Goal: Transaction & Acquisition: Book appointment/travel/reservation

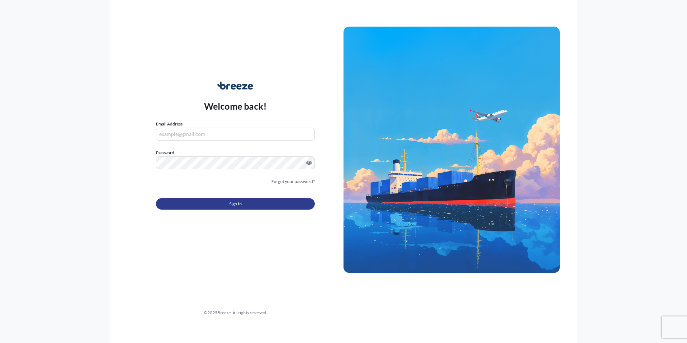
type input "[PERSON_NAME][EMAIL_ADDRESS][PERSON_NAME][DOMAIN_NAME]"
click at [256, 200] on button "Sign In" at bounding box center [235, 203] width 159 height 11
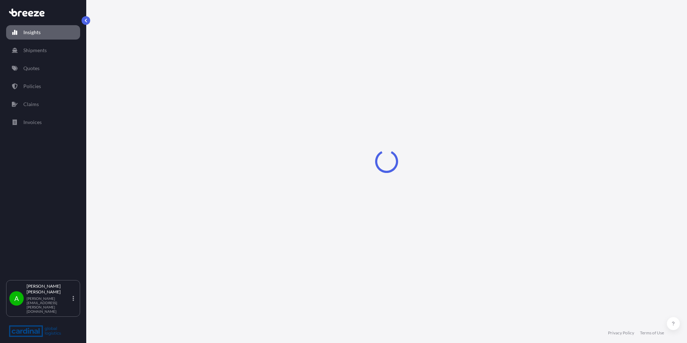
select select "2025"
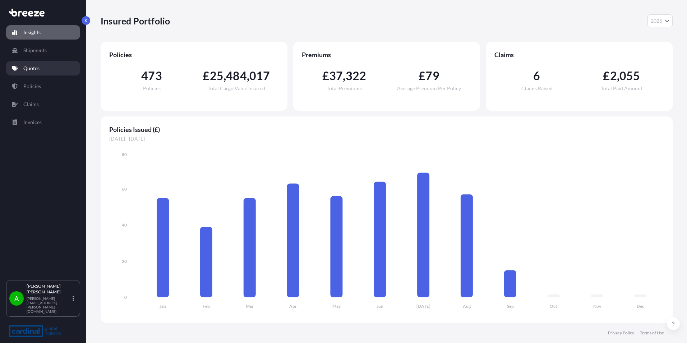
click at [40, 70] on link "Quotes" at bounding box center [43, 68] width 74 height 14
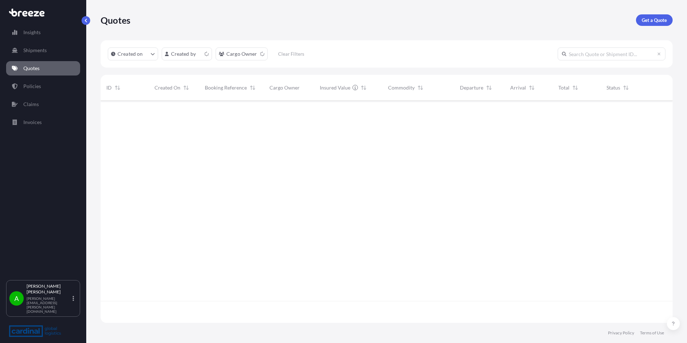
scroll to position [221, 566]
click at [658, 19] on p "Get a Quote" at bounding box center [654, 20] width 25 height 7
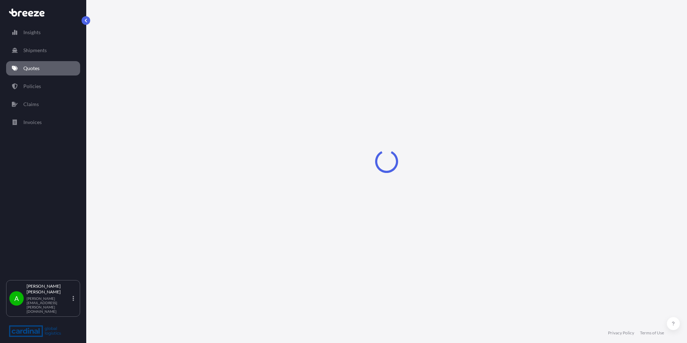
select select "Road"
select select "Sea"
select select "1"
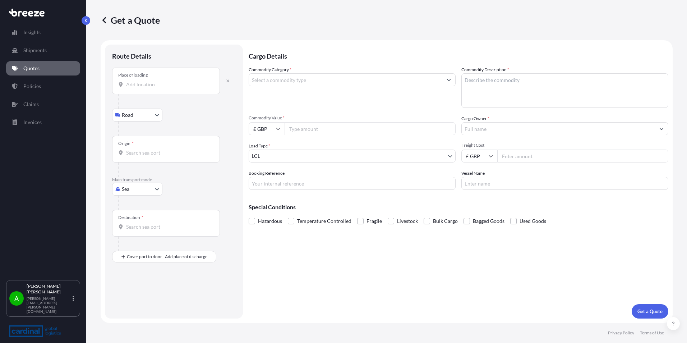
click at [158, 84] on input "Place of loading" at bounding box center [168, 84] width 85 height 7
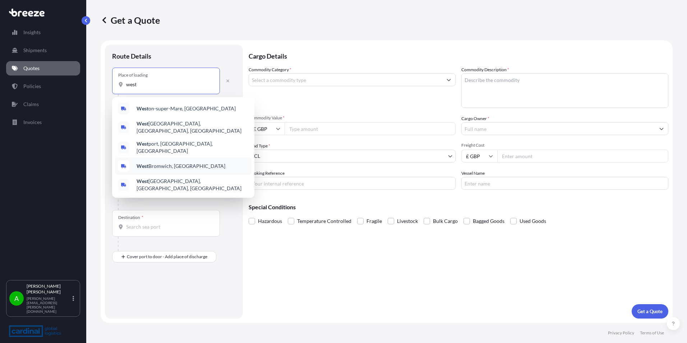
click at [166, 163] on span "[GEOGRAPHIC_DATA], [GEOGRAPHIC_DATA]" at bounding box center [180, 165] width 89 height 7
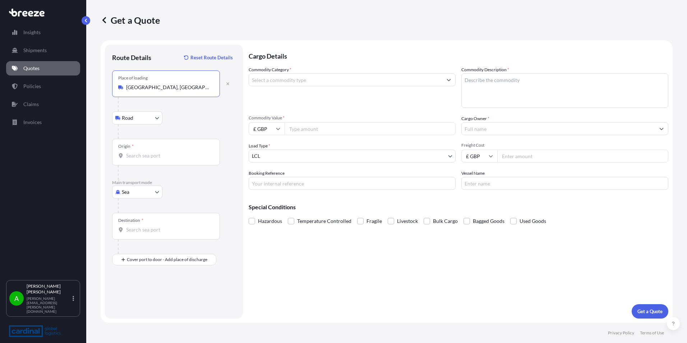
type input "[GEOGRAPHIC_DATA], [GEOGRAPHIC_DATA]"
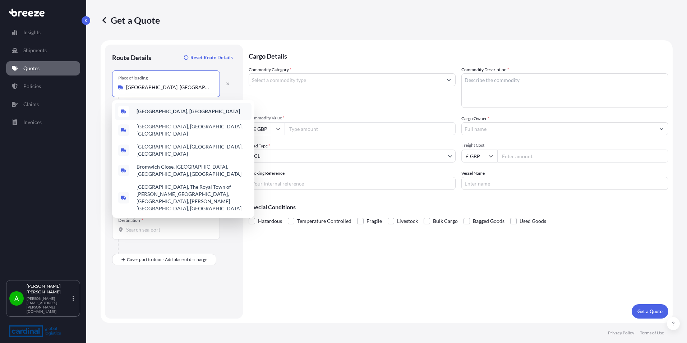
click at [178, 109] on b "[GEOGRAPHIC_DATA], [GEOGRAPHIC_DATA]" at bounding box center [187, 111] width 103 height 6
click at [104, 103] on form "Route Details Reset Route Details Place of loading [GEOGRAPHIC_DATA], UK Road R…" at bounding box center [387, 181] width 572 height 282
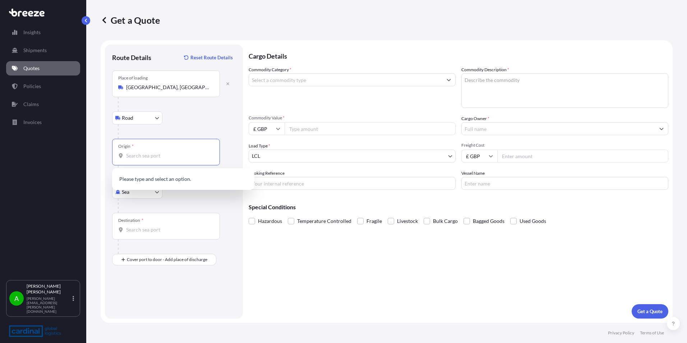
click at [143, 154] on input "Origin *" at bounding box center [168, 155] width 85 height 7
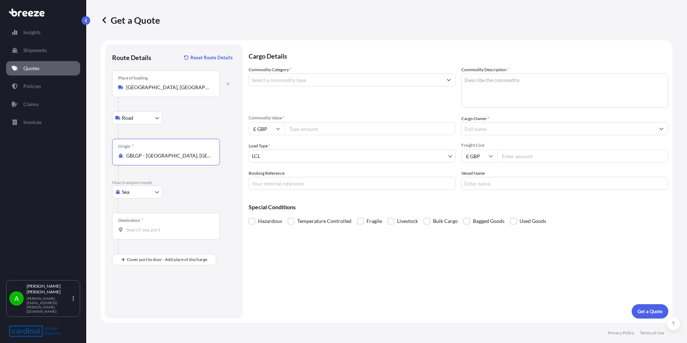
type input "GBLGP - [GEOGRAPHIC_DATA], [GEOGRAPHIC_DATA]"
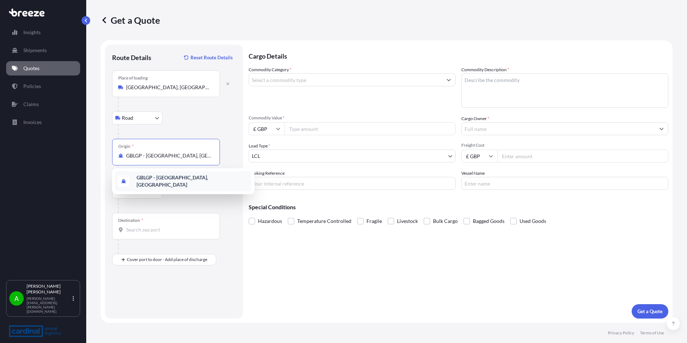
click at [157, 226] on div "Destination *" at bounding box center [166, 226] width 108 height 27
click at [157, 226] on input "Destination *" at bounding box center [168, 229] width 85 height 7
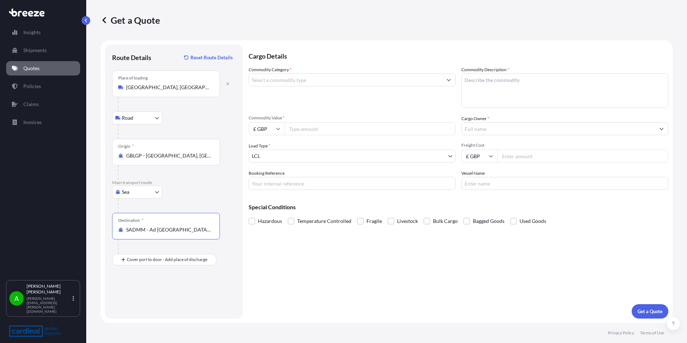
type input "SADMM - Ad [GEOGRAPHIC_DATA], [GEOGRAPHIC_DATA]"
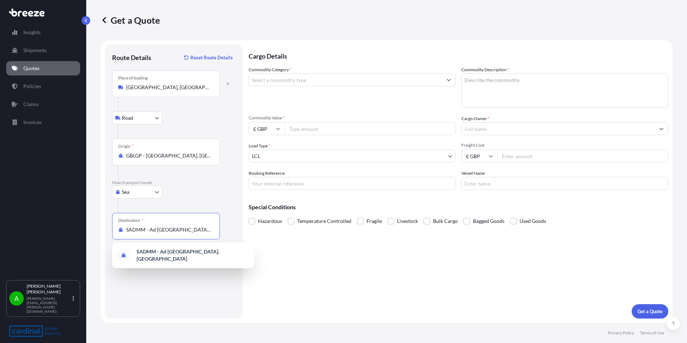
click at [301, 82] on input "Commodity Category *" at bounding box center [345, 79] width 193 height 13
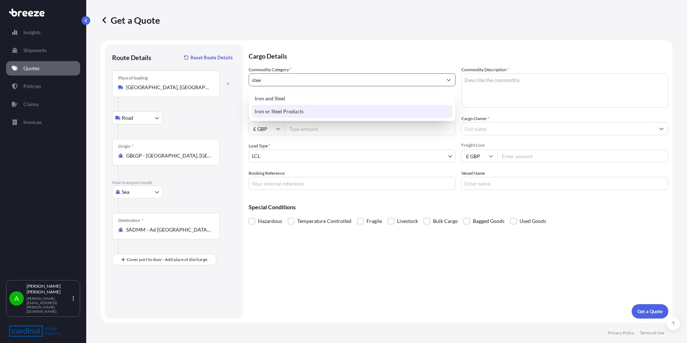
click at [305, 112] on div "Iron or Steel Products" at bounding box center [352, 111] width 200 height 13
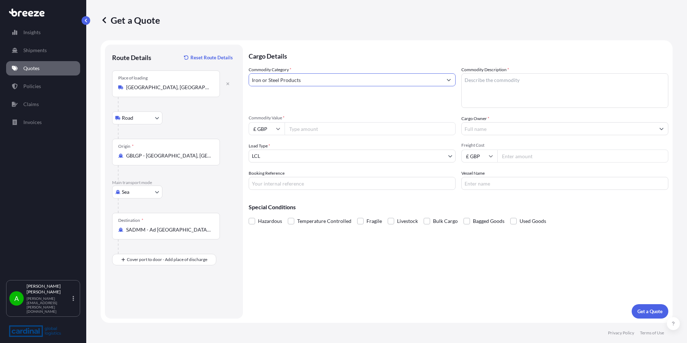
type input "Iron or Steel Products"
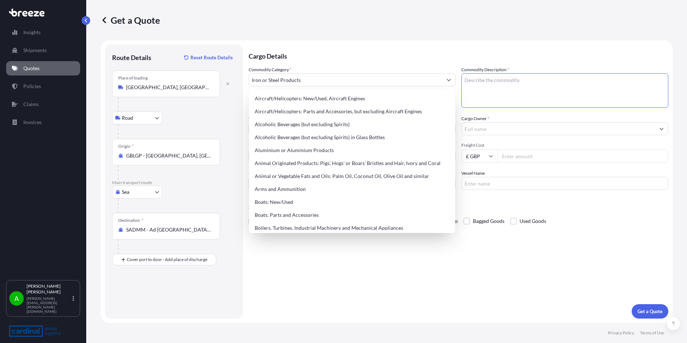
click at [487, 82] on textarea "Commodity Description *" at bounding box center [564, 90] width 207 height 34
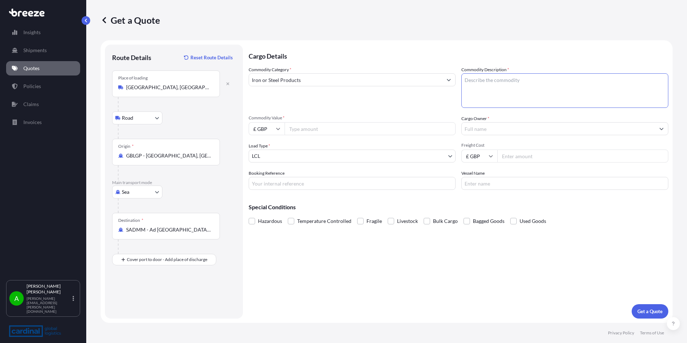
paste textarea "Wire of stainless steel"
type textarea "Wire of stainless steel"
click at [306, 127] on input "Commodity Value *" at bounding box center [369, 128] width 171 height 13
type input "175000"
click at [274, 130] on input "£ GBP" at bounding box center [267, 128] width 36 height 13
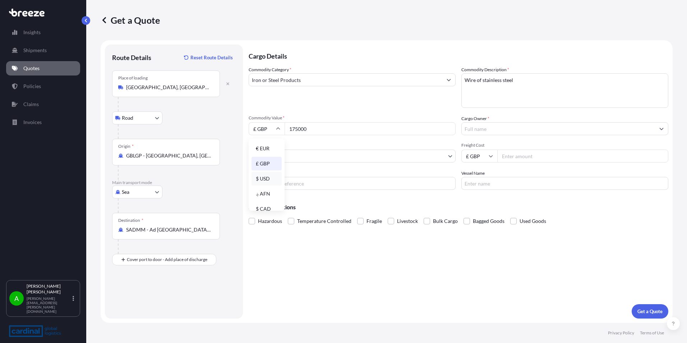
click at [268, 177] on div "$ USD" at bounding box center [266, 179] width 30 height 14
type input "$ USD"
click at [495, 125] on input "Cargo Owner *" at bounding box center [558, 128] width 193 height 13
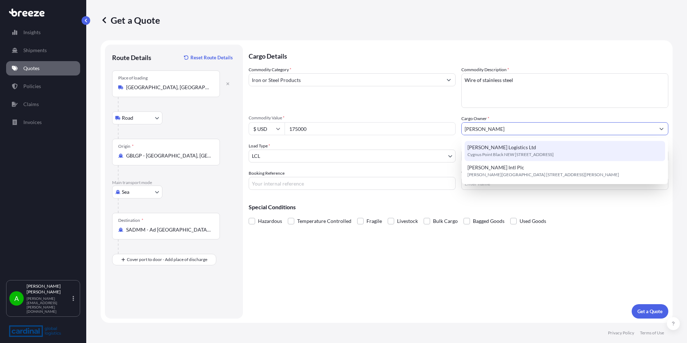
click at [507, 154] on span "Cygnus Point Black NEW [STREET_ADDRESS]" at bounding box center [510, 154] width 86 height 7
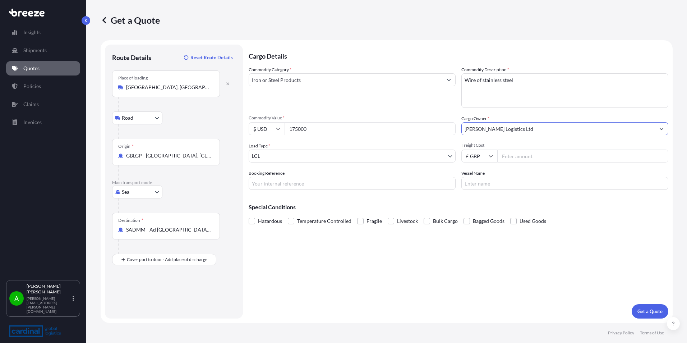
type input "[PERSON_NAME] Logistics Ltd"
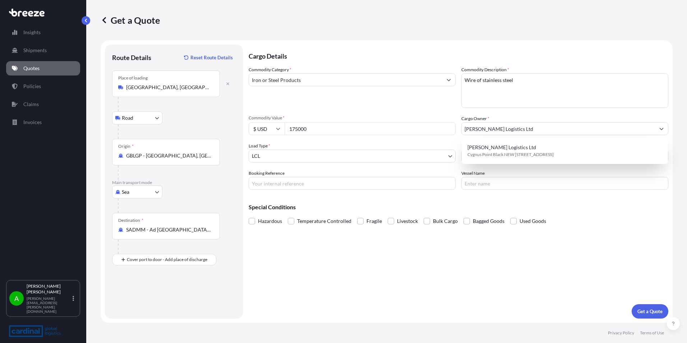
click at [494, 204] on p "Special Conditions" at bounding box center [459, 207] width 420 height 6
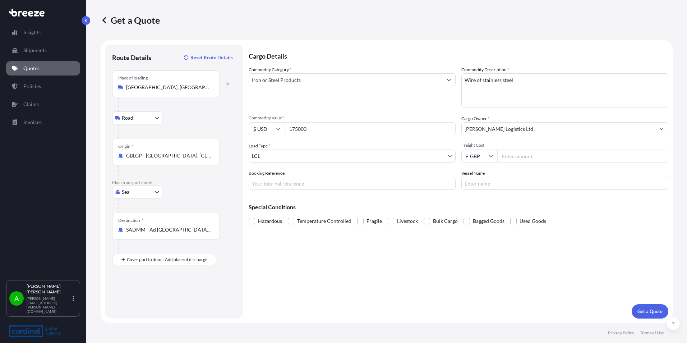
click at [513, 154] on input "Freight Cost" at bounding box center [582, 155] width 171 height 13
type input "445"
click at [425, 310] on div "Cargo Details Commodity Category * Iron or Steel Products Commodity Description…" at bounding box center [459, 182] width 420 height 274
click at [638, 309] on p "Get a Quote" at bounding box center [649, 310] width 25 height 7
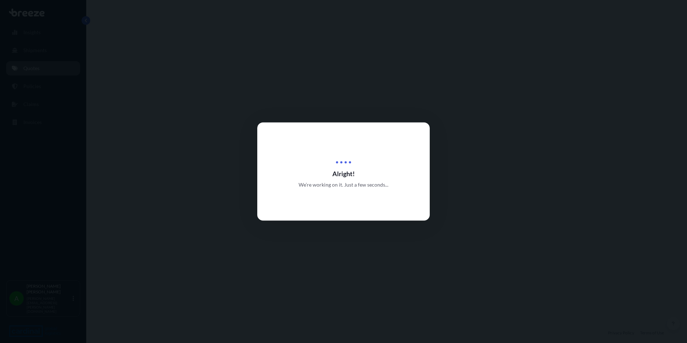
select select "Road"
select select "Sea"
select select "1"
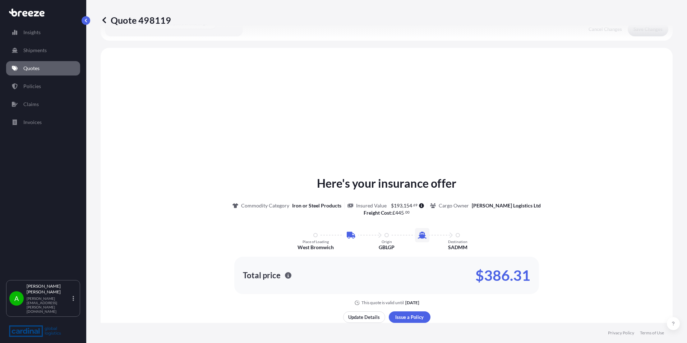
scroll to position [245, 0]
